Goal: Task Accomplishment & Management: Complete application form

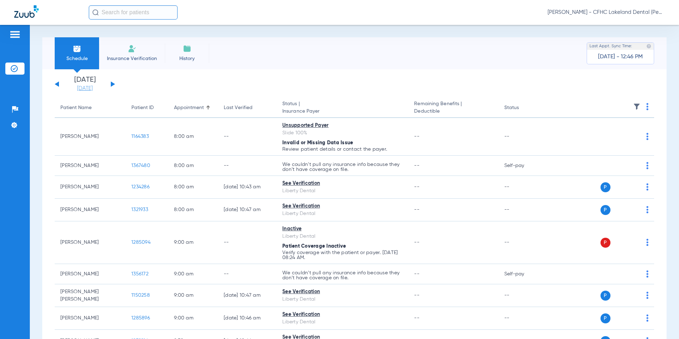
click at [82, 88] on link "[DATE]" at bounding box center [85, 88] width 43 height 7
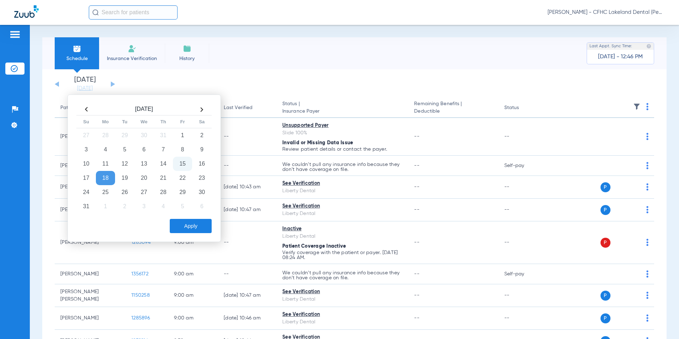
click at [187, 159] on td "15" at bounding box center [182, 164] width 19 height 14
click at [190, 228] on button "Apply" at bounding box center [191, 226] width 42 height 14
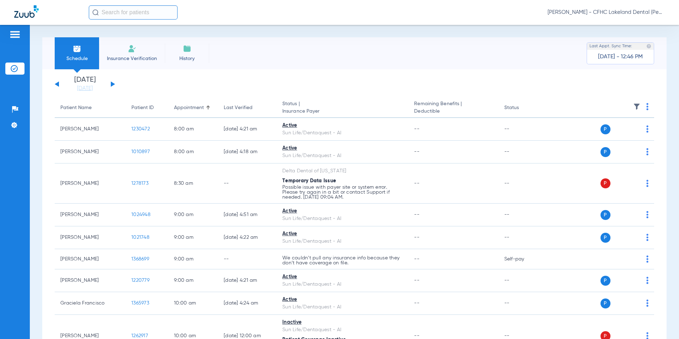
click at [140, 47] on li "Insurance Verification" at bounding box center [132, 53] width 66 height 32
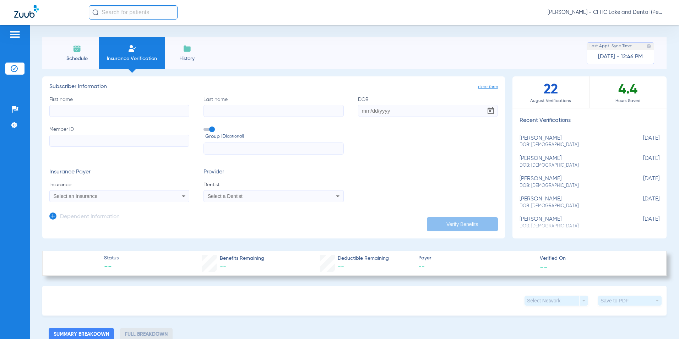
click at [78, 111] on input "First name" at bounding box center [119, 111] width 140 height 12
drag, startPoint x: 175, startPoint y: 109, endPoint x: 172, endPoint y: 99, distance: 10.2
click at [172, 99] on label "First name Required" at bounding box center [119, 106] width 140 height 21
click at [172, 105] on input "First name Required" at bounding box center [119, 111] width 140 height 12
type input "COLLIN"
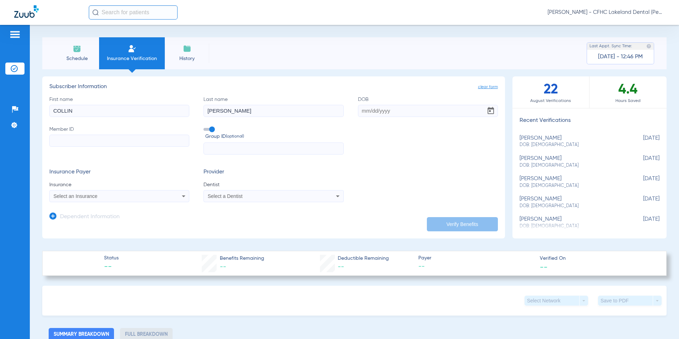
type input "[PERSON_NAME]"
type input "[DATE]"
paste input "9527851874"
type input "9527851874"
click at [146, 194] on div "Select an Insurance" at bounding box center [106, 195] width 105 height 5
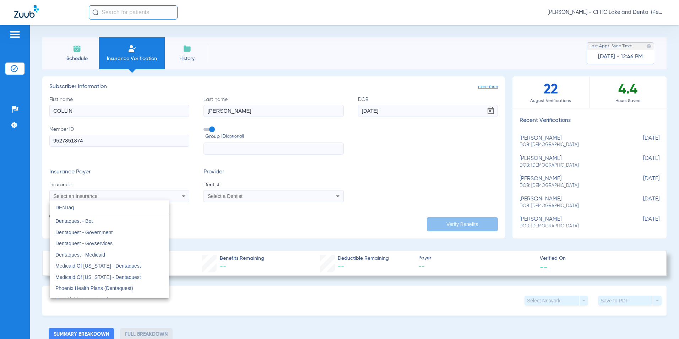
type input "DENTaq"
click at [102, 235] on span "Dentaquest - Government" at bounding box center [83, 232] width 57 height 6
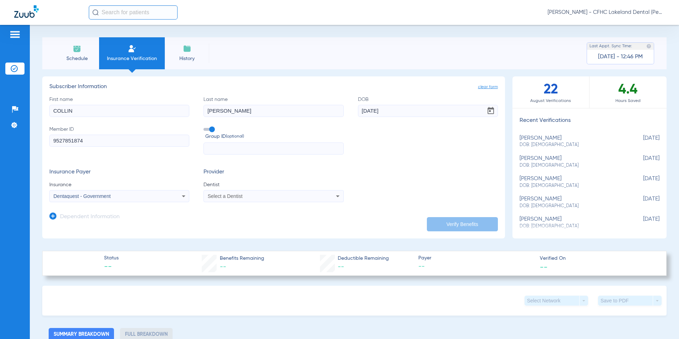
click at [267, 196] on div "Select a Dentist" at bounding box center [260, 195] width 105 height 5
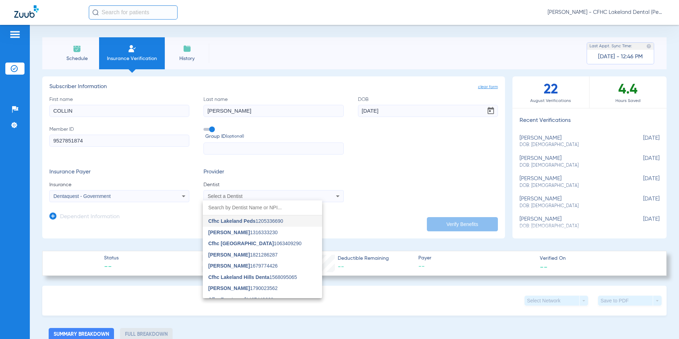
drag, startPoint x: 256, startPoint y: 231, endPoint x: 349, endPoint y: 226, distance: 93.1
click at [258, 230] on span "[PERSON_NAME] 1316333230" at bounding box center [242, 232] width 69 height 5
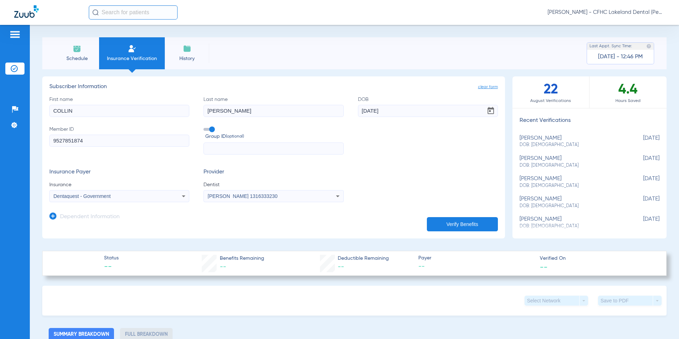
click at [460, 223] on button "Verify Benefits" at bounding box center [462, 224] width 71 height 14
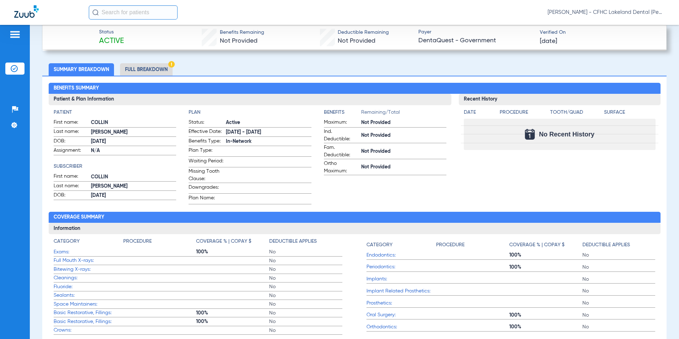
scroll to position [142, 0]
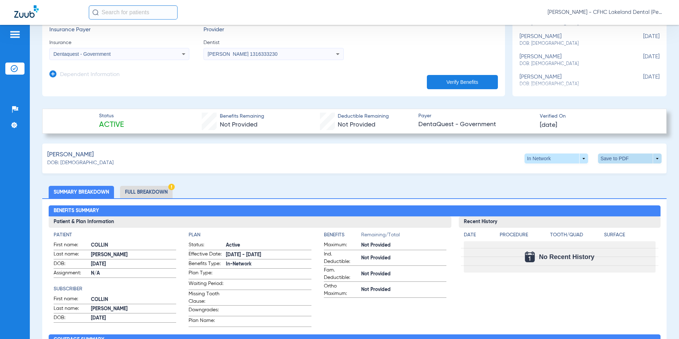
click at [652, 160] on span at bounding box center [630, 158] width 64 height 10
click at [569, 172] on span "Save to PDF" at bounding box center [571, 171] width 28 height 5
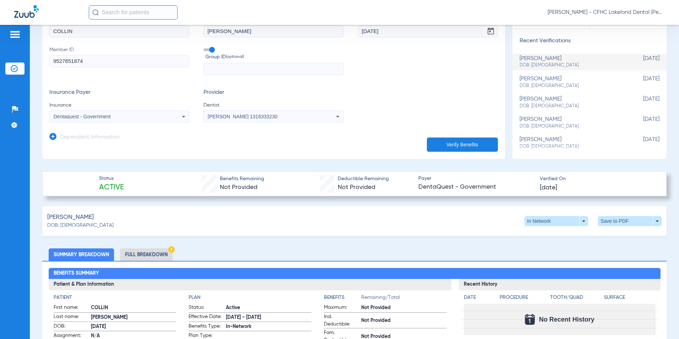
scroll to position [0, 0]
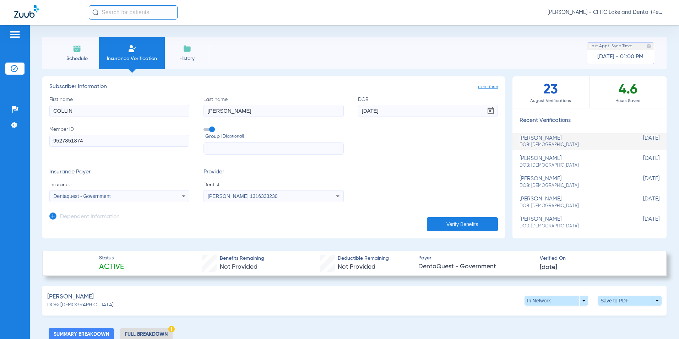
click at [80, 110] on input "COLLIN" at bounding box center [119, 111] width 140 height 12
drag, startPoint x: 80, startPoint y: 110, endPoint x: 33, endPoint y: 111, distance: 46.2
click at [33, 111] on div "Schedule Insurance Verification History Last Appt. Sync Time: [DATE] - 01:00 PM…" at bounding box center [354, 182] width 649 height 314
type input "h"
type input "[MEDICAL_DATA]"
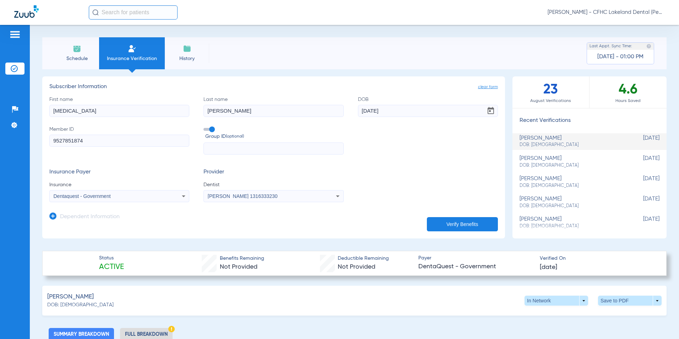
type input "[PERSON_NAME]"
type input "[DATE]"
click at [90, 141] on input "9527851874" at bounding box center [119, 141] width 140 height 12
paste input "607980"
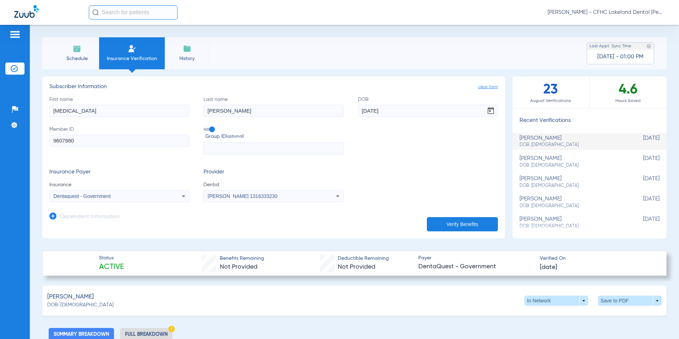
type input "9607980"
click at [115, 195] on div "Dentaquest - Government" at bounding box center [106, 195] width 105 height 5
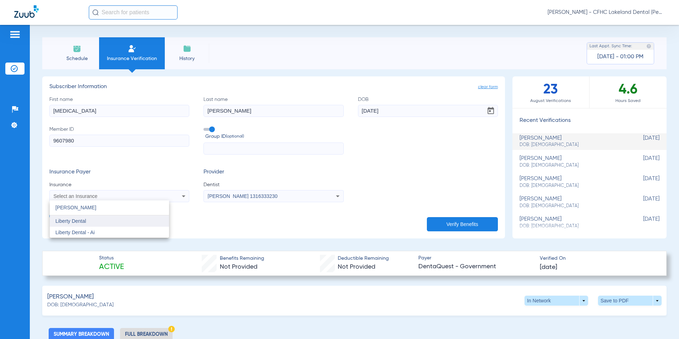
type input "[PERSON_NAME]"
drag, startPoint x: 94, startPoint y: 223, endPoint x: 116, endPoint y: 212, distance: 24.6
click at [94, 222] on mat-option "Liberty Dental" at bounding box center [109, 220] width 119 height 11
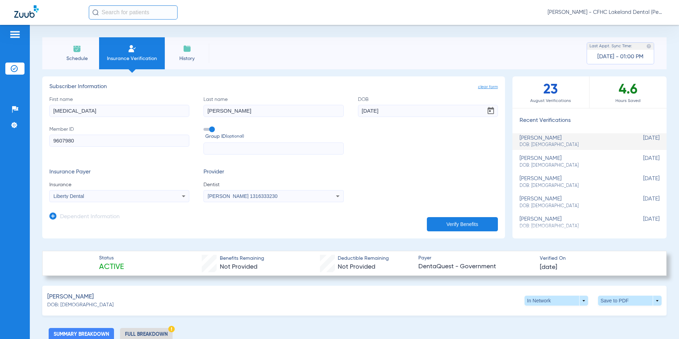
click at [436, 220] on button "Verify Benefits" at bounding box center [462, 224] width 71 height 14
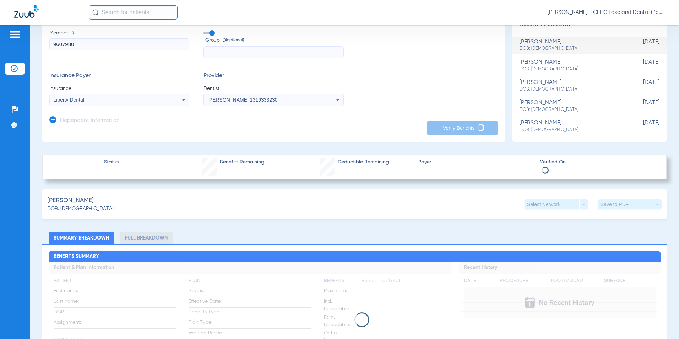
scroll to position [213, 0]
